Goal: Find specific fact: Find specific fact

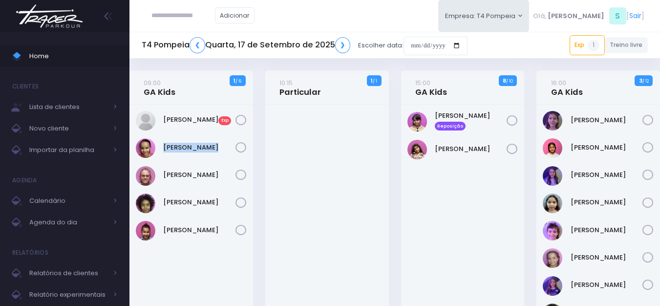
drag, startPoint x: 214, startPoint y: 138, endPoint x: 164, endPoint y: 137, distance: 49.8
click at [164, 137] on div "[PERSON_NAME] Exp" at bounding box center [191, 235] width 124 height 260
copy link "[PERSON_NAME]"
drag, startPoint x: 215, startPoint y: 162, endPoint x: 162, endPoint y: 167, distance: 52.5
click at [162, 167] on div "[PERSON_NAME] Exp" at bounding box center [191, 235] width 124 height 260
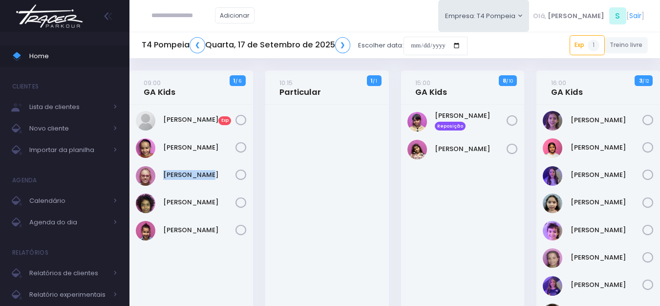
copy link "[PERSON_NAME]"
drag, startPoint x: 216, startPoint y: 221, endPoint x: 158, endPoint y: 223, distance: 58.7
click at [158, 223] on div "[PERSON_NAME]" at bounding box center [191, 231] width 111 height 20
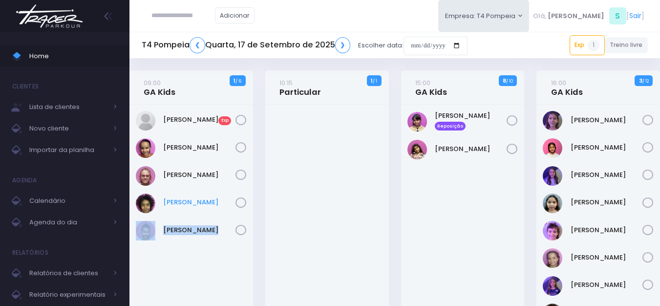
copy div "[PERSON_NAME]"
